Goal: Transaction & Acquisition: Purchase product/service

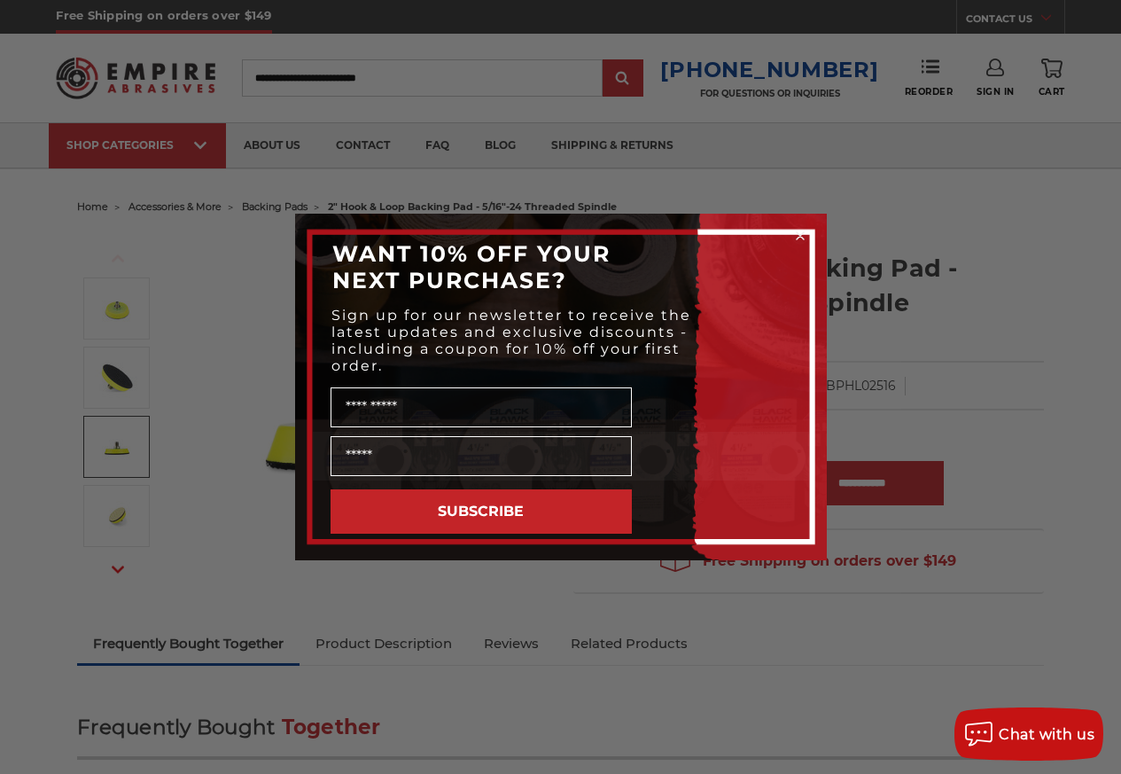
click at [798, 237] on circle "Close dialog" at bounding box center [800, 236] width 17 height 17
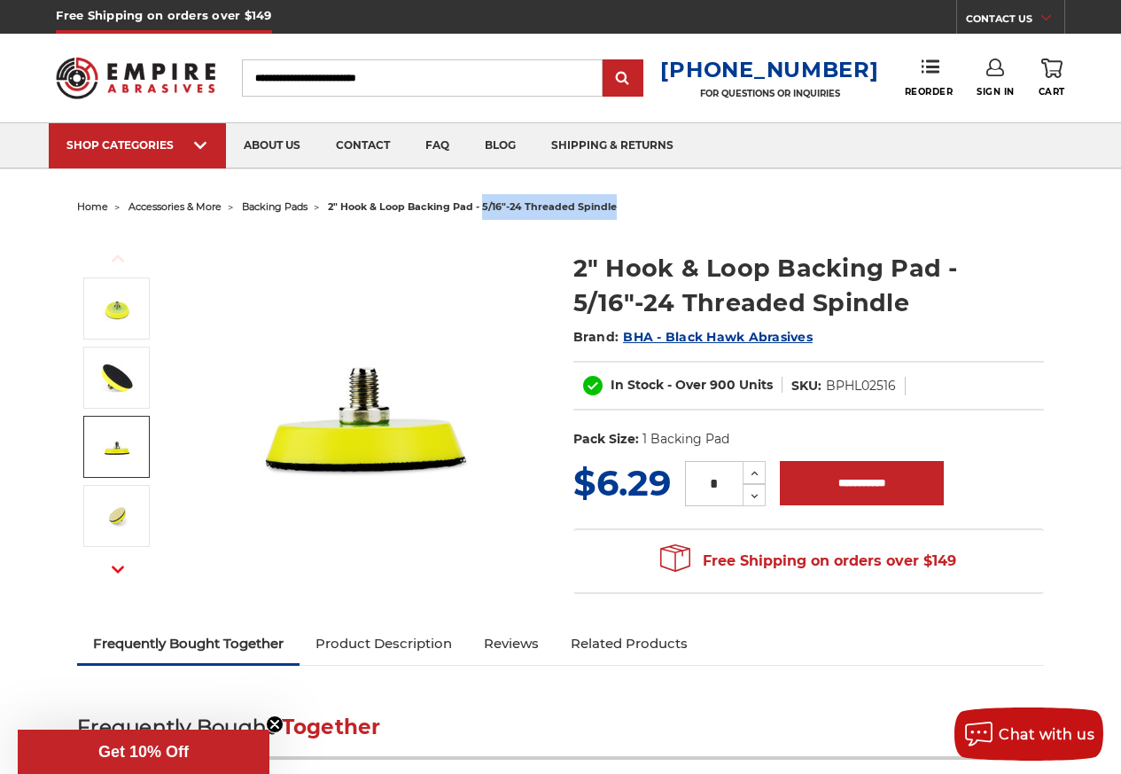
drag, startPoint x: 484, startPoint y: 207, endPoint x: 620, endPoint y: 205, distance: 136.5
click at [620, 205] on ul "home accessories & more backing pads 2" hook & loop backing pad - 5/16"-24 thre…" at bounding box center [560, 207] width 967 height 26
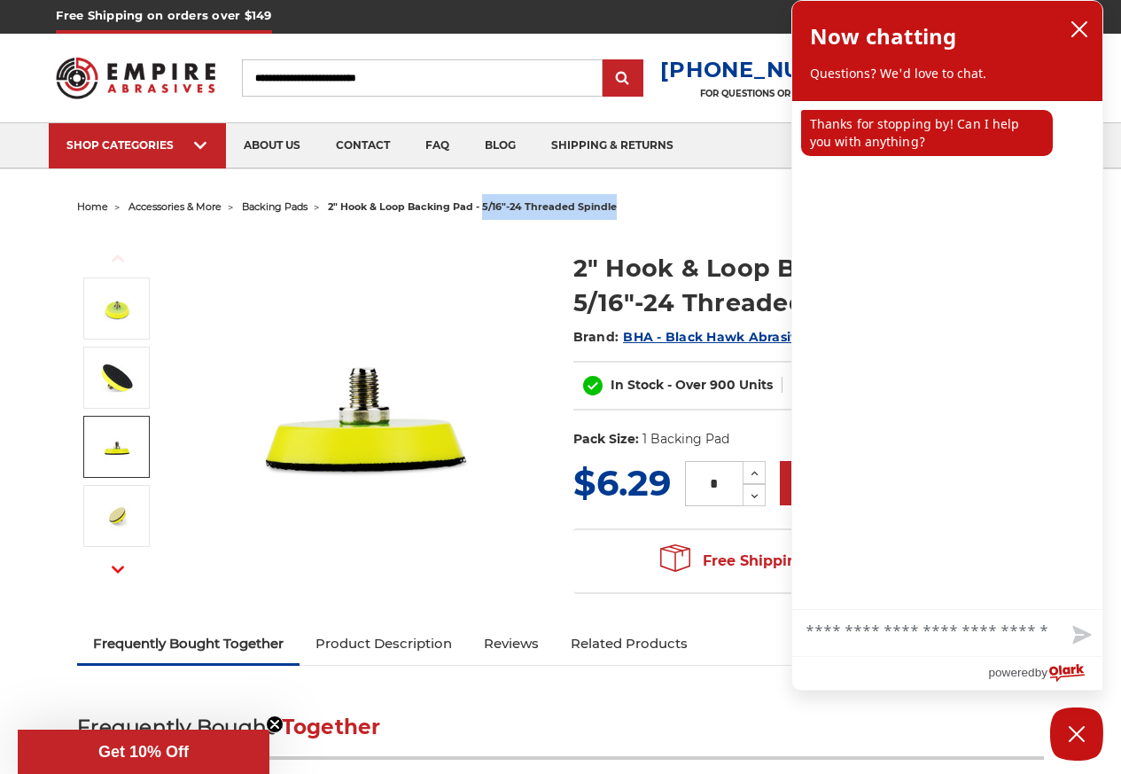
copy span "5/16"-24 threaded spindle"
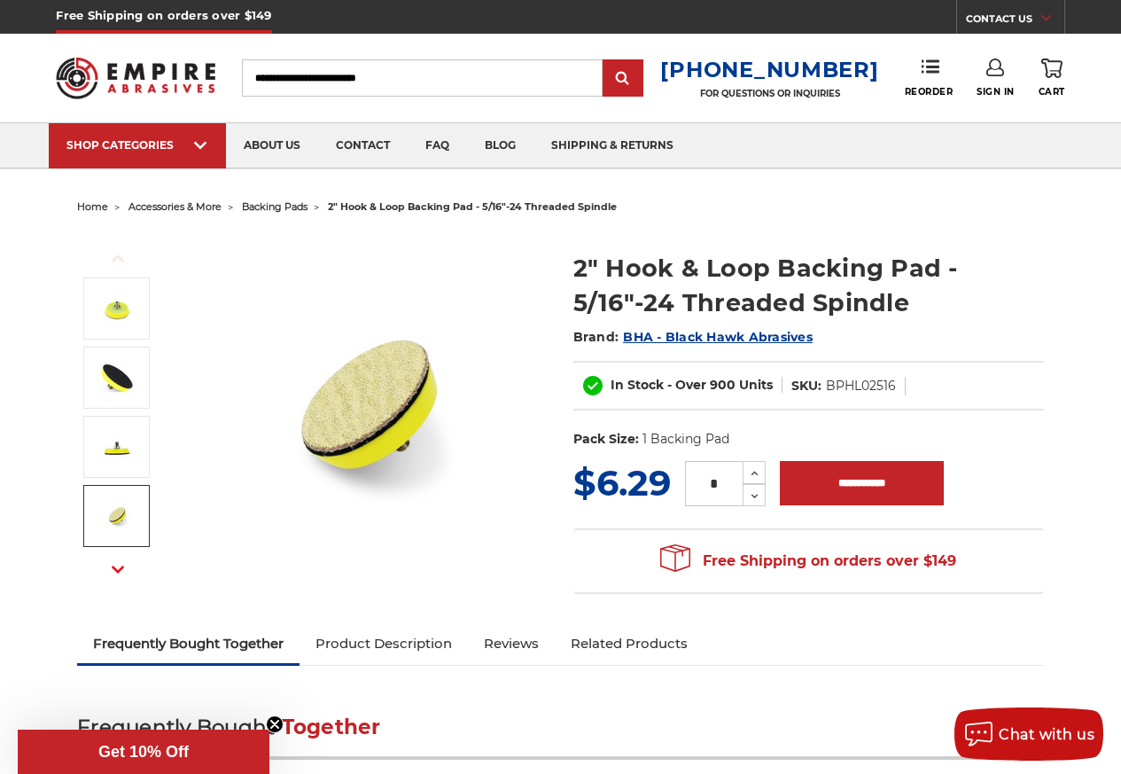
click at [115, 572] on icon "button" at bounding box center [118, 569] width 12 height 12
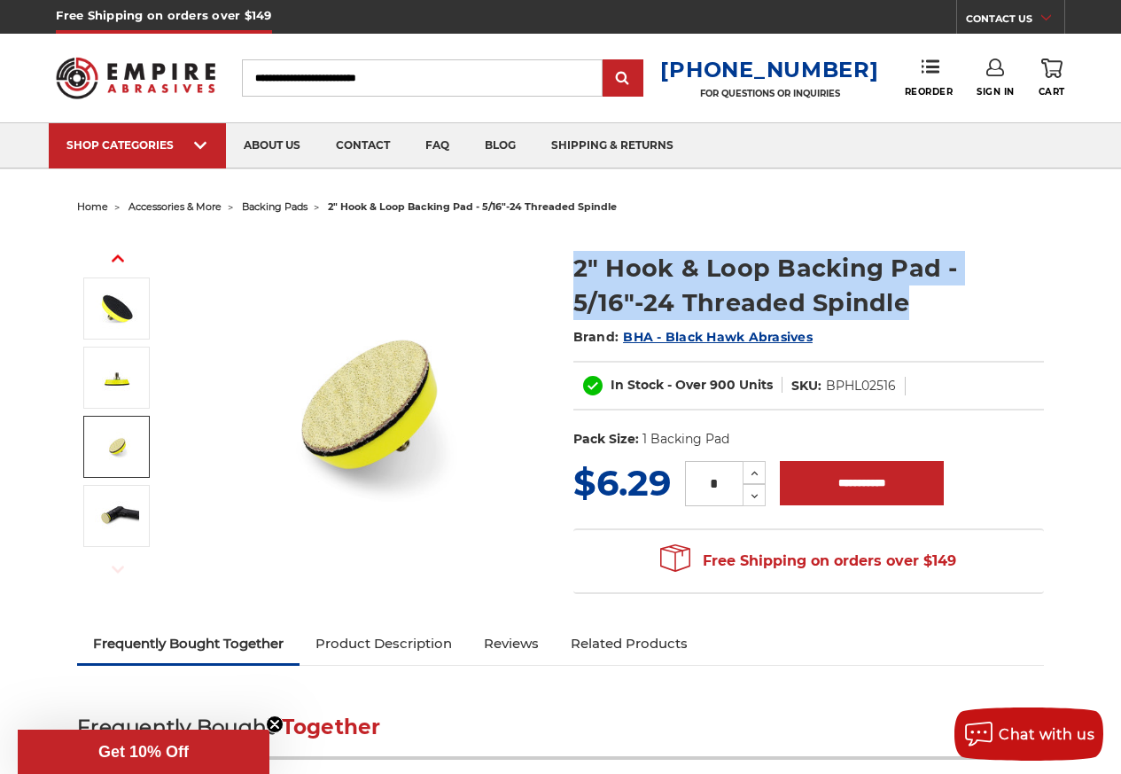
drag, startPoint x: 573, startPoint y: 270, endPoint x: 884, endPoint y: 309, distance: 312.7
click at [914, 313] on h1 "2" Hook & Loop Backing Pad - 5/16"-24 Threaded Spindle" at bounding box center [808, 285] width 471 height 69
